Goal: Transaction & Acquisition: Purchase product/service

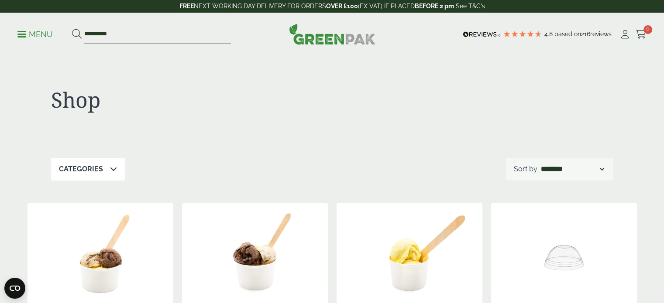
click at [27, 32] on p "Menu" at bounding box center [34, 34] width 35 height 10
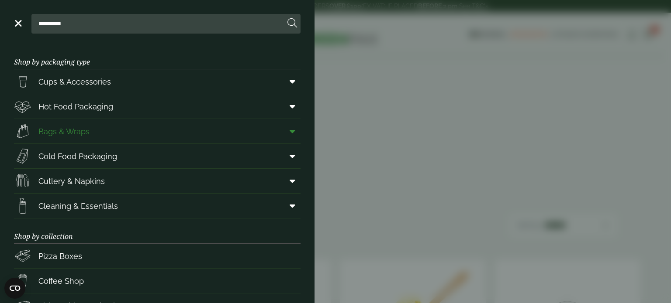
click at [154, 128] on link "Bags & Wraps" at bounding box center [157, 131] width 286 height 24
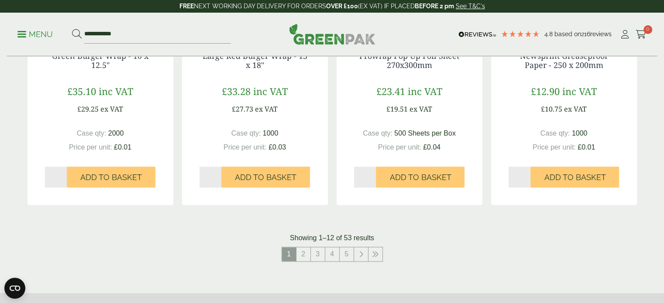
scroll to position [873, 0]
click at [306, 255] on link "2" at bounding box center [304, 254] width 14 height 14
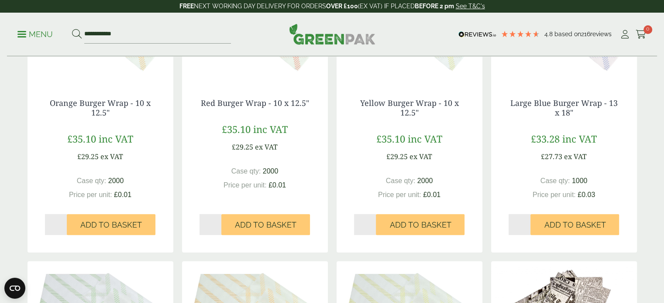
scroll to position [87, 0]
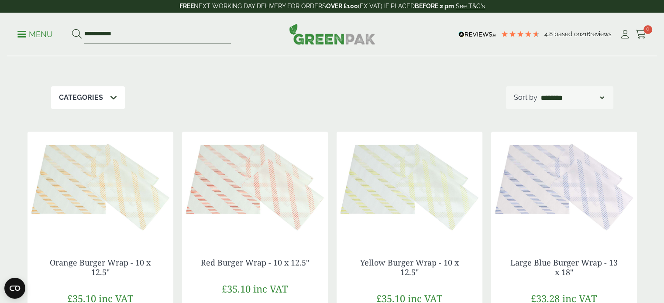
click at [579, 102] on select "**********" at bounding box center [572, 98] width 66 height 10
click at [581, 97] on select "**********" at bounding box center [572, 98] width 66 height 10
click at [114, 100] on icon at bounding box center [113, 97] width 7 height 7
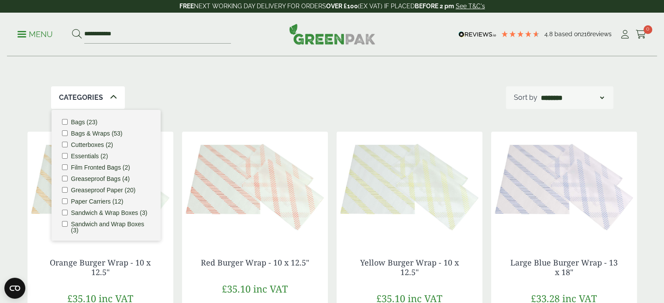
scroll to position [0, 0]
click at [110, 181] on label "Greaseproof Bags (4)" at bounding box center [100, 180] width 59 height 6
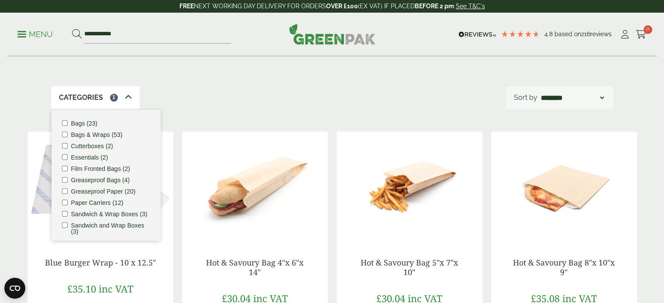
click at [110, 181] on label "Greaseproof Bags (4)" at bounding box center [100, 180] width 59 height 6
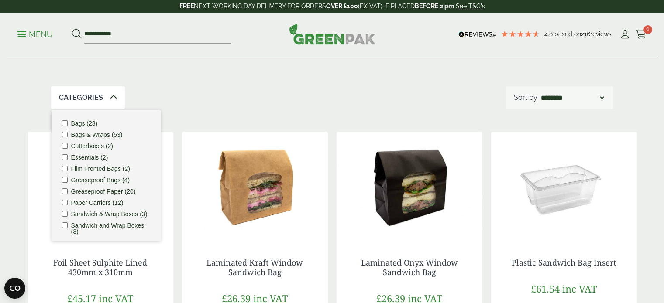
click at [81, 123] on label "Bags (23)" at bounding box center [84, 124] width 27 height 6
click at [83, 135] on label "Bags & Wraps (53)" at bounding box center [97, 135] width 52 height 6
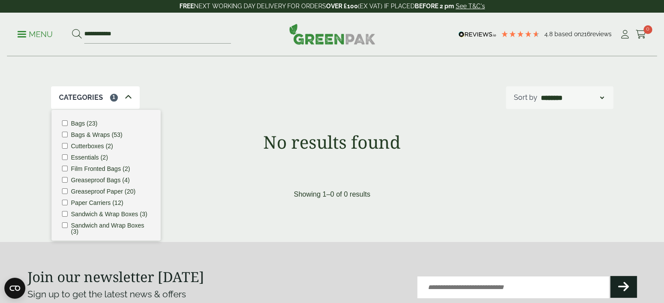
click at [83, 135] on label "Bags & Wraps (53)" at bounding box center [97, 135] width 52 height 6
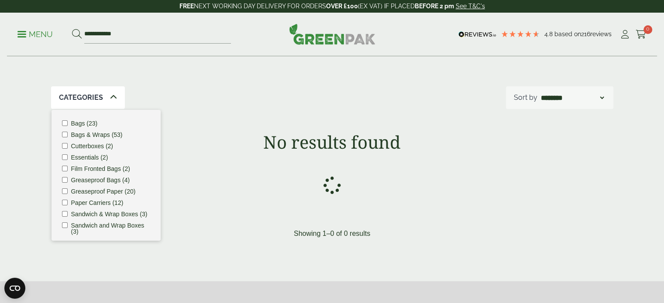
click at [82, 145] on label "Cutterboxes (2)" at bounding box center [92, 146] width 42 height 6
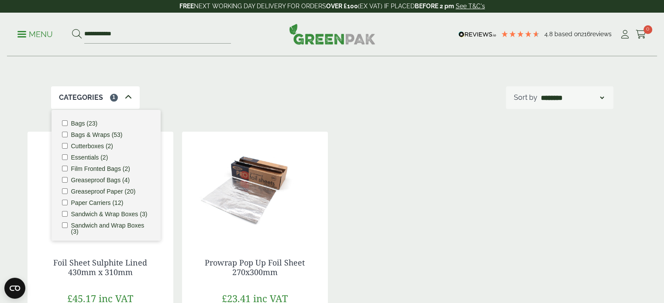
click at [82, 145] on label "Cutterboxes (2)" at bounding box center [92, 146] width 42 height 6
click at [82, 159] on label "Essentials (2)" at bounding box center [89, 158] width 37 height 6
click at [81, 167] on label "Film Fronted Bags (2)" at bounding box center [100, 169] width 59 height 6
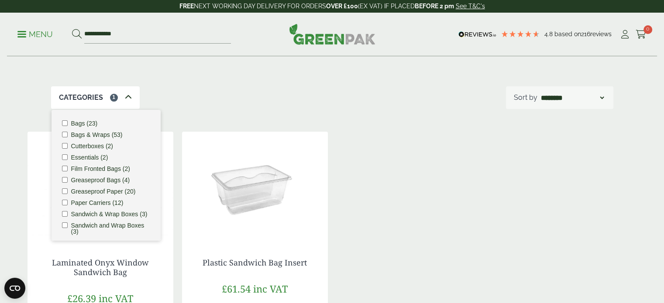
click at [81, 167] on label "Film Fronted Bags (2)" at bounding box center [100, 169] width 59 height 6
click at [81, 180] on label "Greaseproof Bags (4)" at bounding box center [100, 180] width 59 height 6
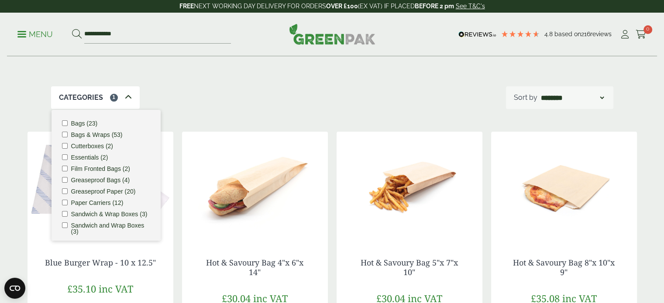
click at [96, 180] on label "Greaseproof Bags (4)" at bounding box center [100, 180] width 59 height 6
click at [91, 192] on label "Greaseproof Paper (20)" at bounding box center [103, 192] width 65 height 6
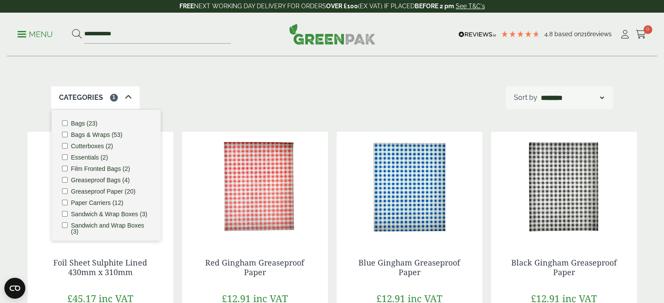
click at [97, 200] on label "Paper Carriers (12)" at bounding box center [97, 203] width 52 height 6
click at [97, 189] on label "Greaseproof Paper (20)" at bounding box center [103, 192] width 65 height 6
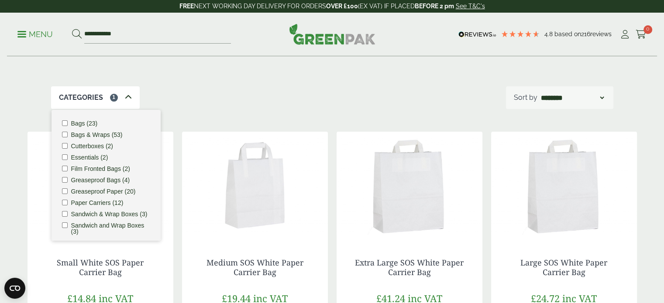
click at [91, 216] on label "Sandwich & Wrap Boxes (3)" at bounding box center [109, 214] width 76 height 6
click at [93, 213] on label "Sandwich & Wrap Boxes (3)" at bounding box center [109, 214] width 76 height 6
click at [96, 199] on ul "Bags (23) Bags & Wraps (53) Cutterboxes (2) Essentials (2) Film Fronted Bags (2…" at bounding box center [106, 175] width 109 height 131
click at [94, 203] on label "Paper Carriers (12)" at bounding box center [97, 203] width 52 height 6
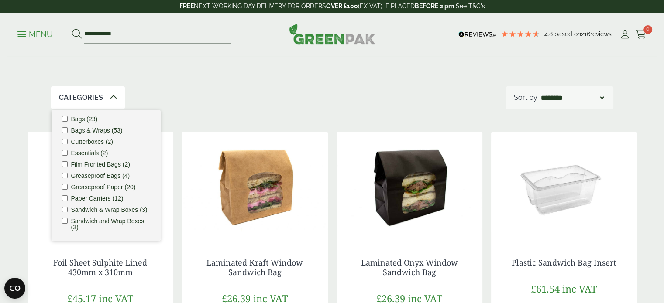
scroll to position [10, 0]
click at [92, 224] on label "Sandwich and Wrap Boxes (3)" at bounding box center [110, 224] width 79 height 12
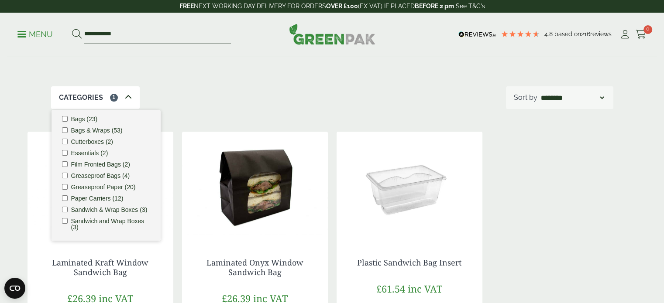
click at [0, 150] on div "Bags & Wraps These paper bags and wraps are essential for food and catering ven…" at bounding box center [332, 217] width 664 height 496
click at [96, 224] on label "Sandwich and Wrap Boxes (3)" at bounding box center [110, 224] width 79 height 12
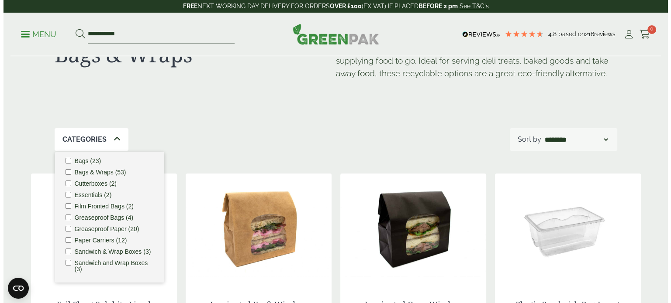
scroll to position [0, 0]
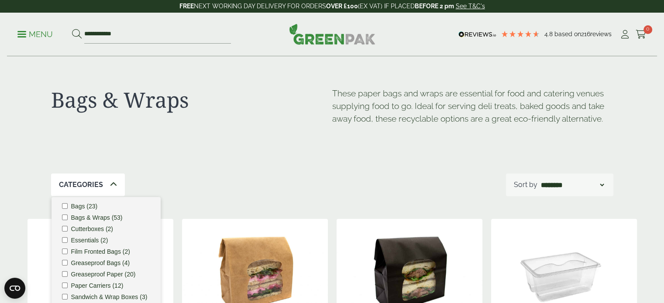
click at [33, 31] on p "Menu" at bounding box center [34, 34] width 35 height 10
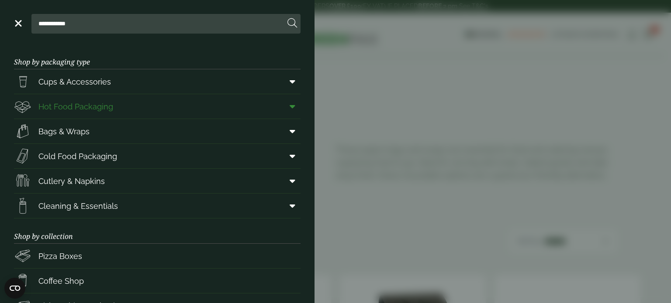
click at [181, 105] on link "Hot Food Packaging" at bounding box center [157, 106] width 286 height 24
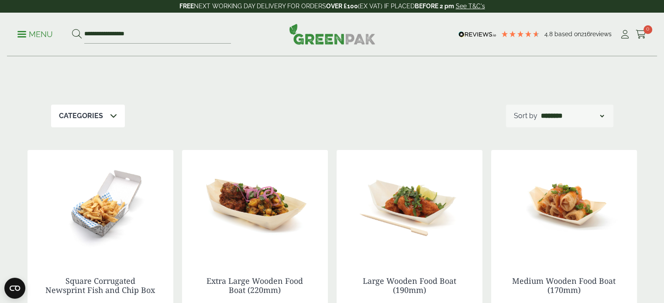
scroll to position [44, 0]
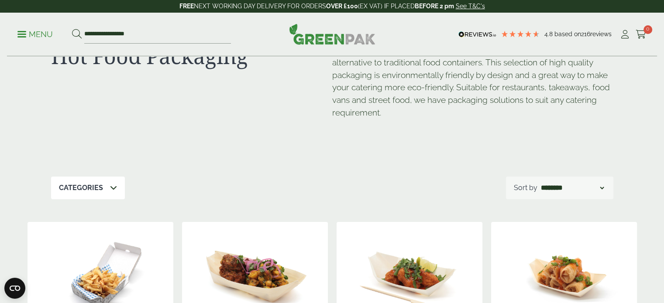
click at [107, 190] on div "Categories" at bounding box center [88, 188] width 74 height 23
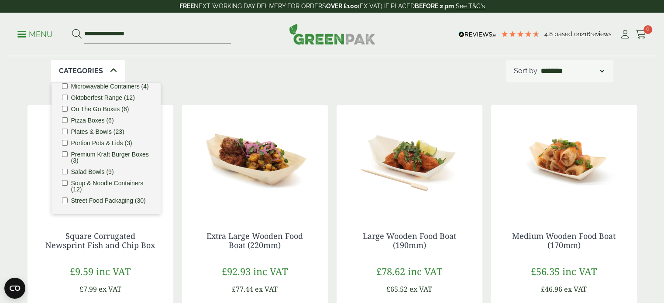
scroll to position [175, 0]
